Goal: Information Seeking & Learning: Check status

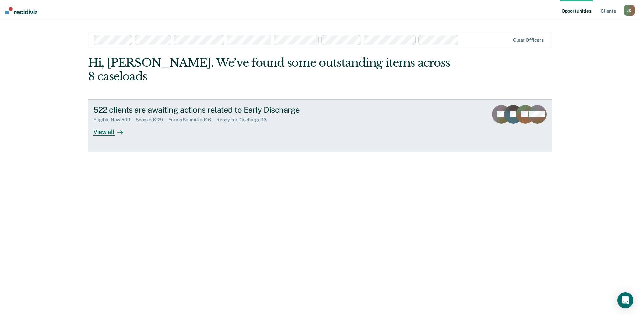
click at [128, 114] on div "Eligible Now : 509 Snoozed : 229 Forms Submitted : 16 Ready for Discharge : 13" at bounding box center [210, 118] width 234 height 8
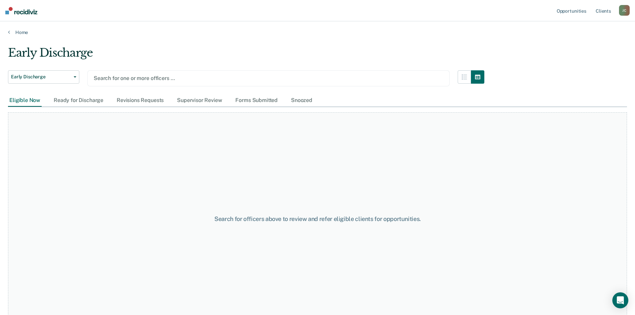
click at [132, 78] on div at bounding box center [269, 78] width 350 height 8
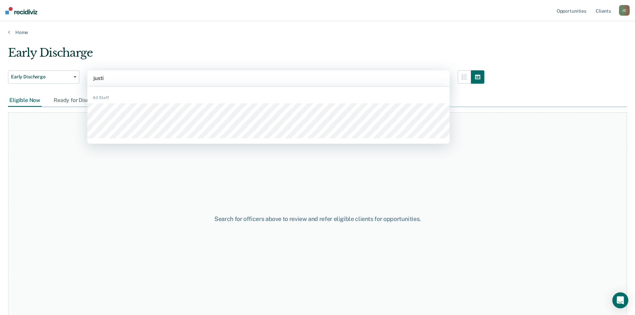
type input "[PERSON_NAME]"
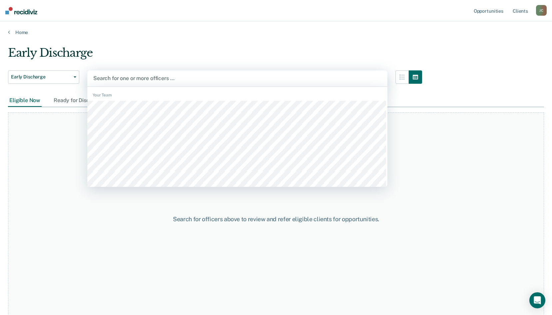
click at [124, 75] on div at bounding box center [237, 78] width 288 height 8
type input "[PERSON_NAME]"
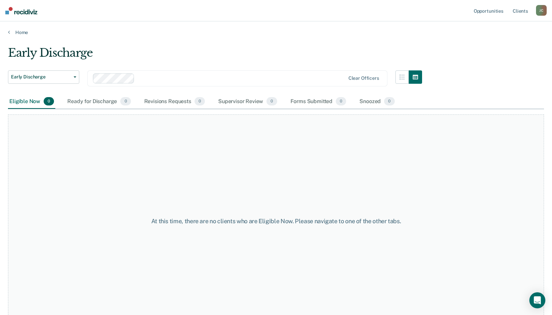
click at [97, 35] on main "Early Discharge Early Discharge Early Discharge Clear officers Eligible Now 0 R…" at bounding box center [276, 173] width 552 height 277
